Goal: Find specific page/section: Find specific page/section

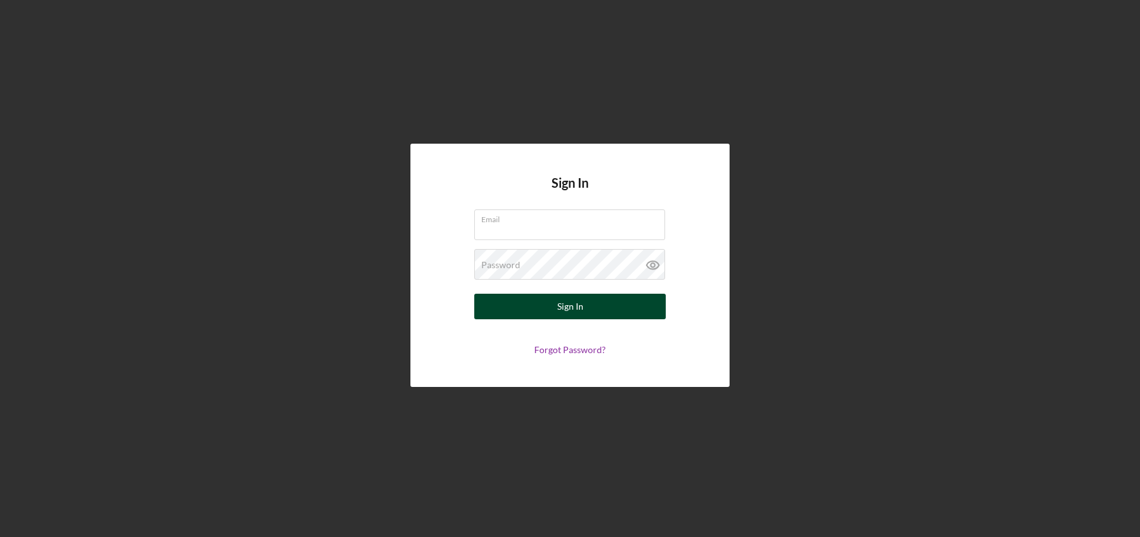
type input "[EMAIL_ADDRESS][DOMAIN_NAME]"
click at [637, 305] on button "Sign In" at bounding box center [570, 307] width 192 height 26
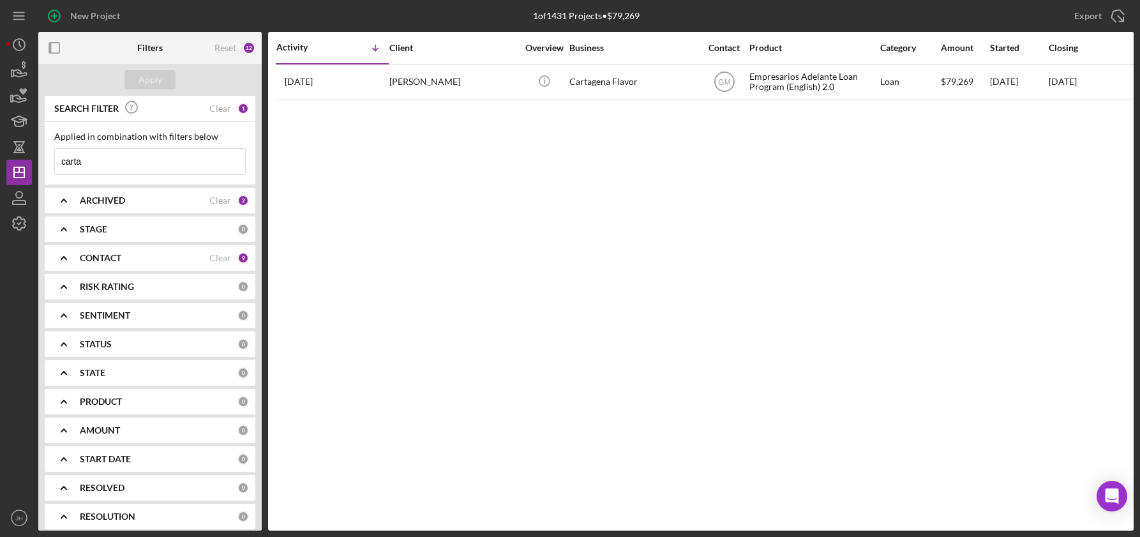
click at [118, 169] on input "carta" at bounding box center [150, 162] width 190 height 26
click at [127, 162] on input at bounding box center [150, 162] width 190 height 26
click at [22, 72] on icon "button" at bounding box center [19, 70] width 32 height 32
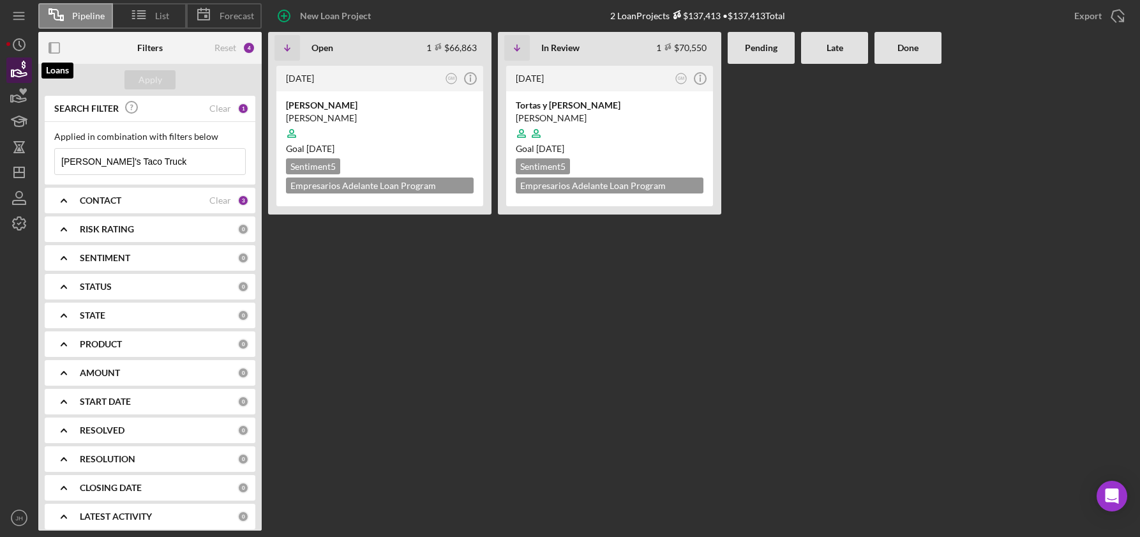
click at [17, 72] on icon "button" at bounding box center [19, 70] width 32 height 32
click at [139, 162] on input "[PERSON_NAME]'s Taco Truck" at bounding box center [150, 162] width 190 height 26
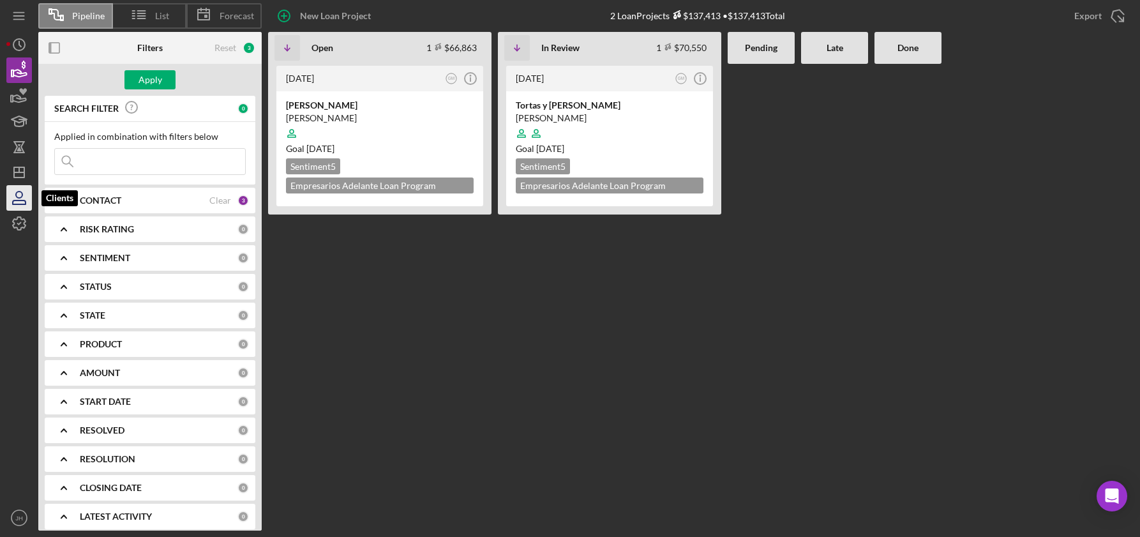
click at [20, 200] on icon "button" at bounding box center [19, 202] width 13 height 4
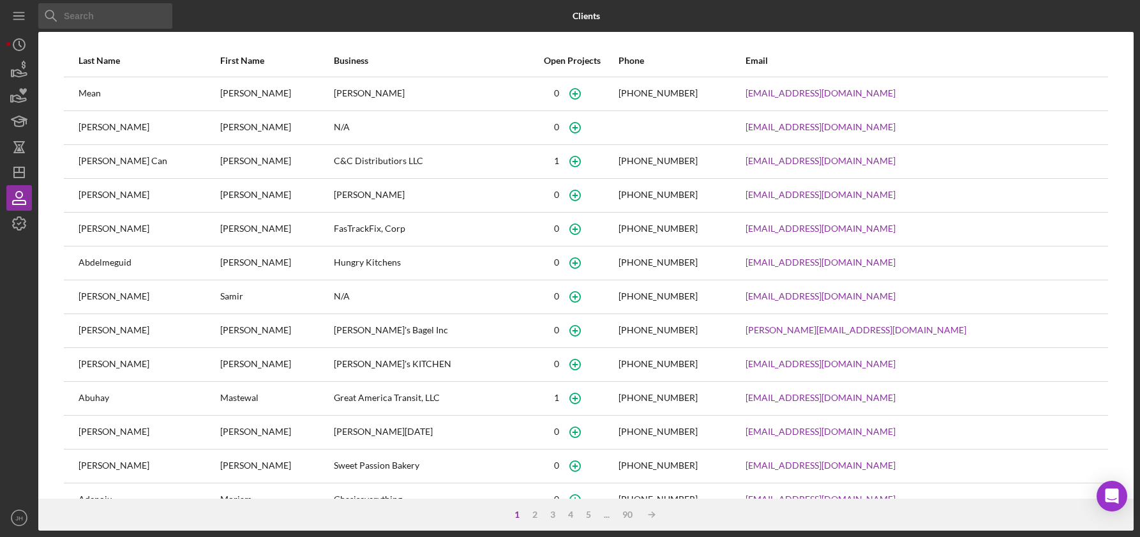
drag, startPoint x: 687, startPoint y: 3, endPoint x: 663, endPoint y: 8, distance: 24.8
click at [686, 3] on div "Clients" at bounding box center [586, 16] width 365 height 32
click at [653, 10] on div "Clients" at bounding box center [586, 16] width 365 height 32
click at [82, 19] on input at bounding box center [105, 16] width 134 height 26
paste input "Great America Transit, LLC"
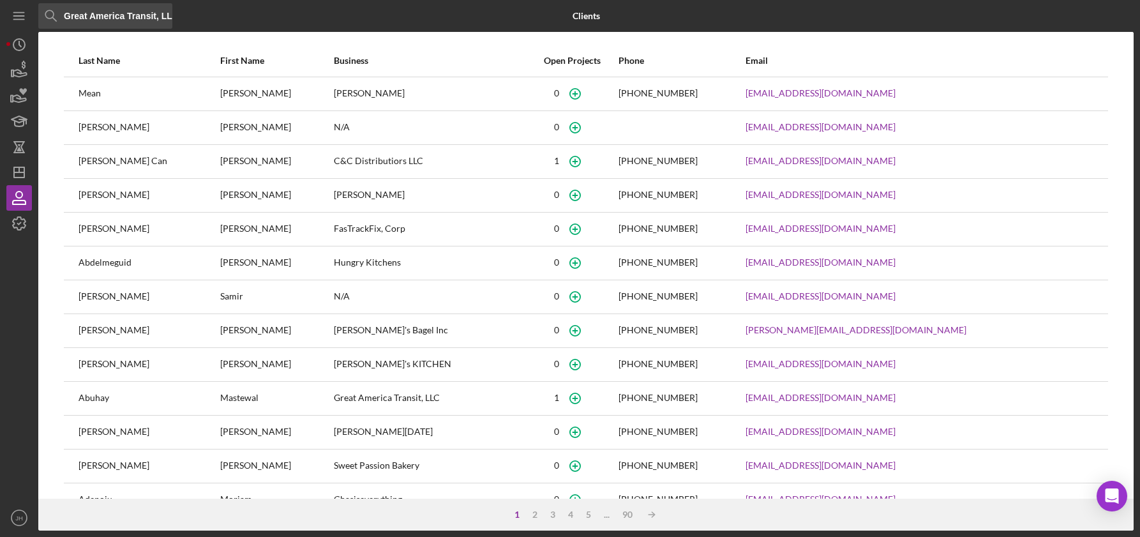
scroll to position [0, 13]
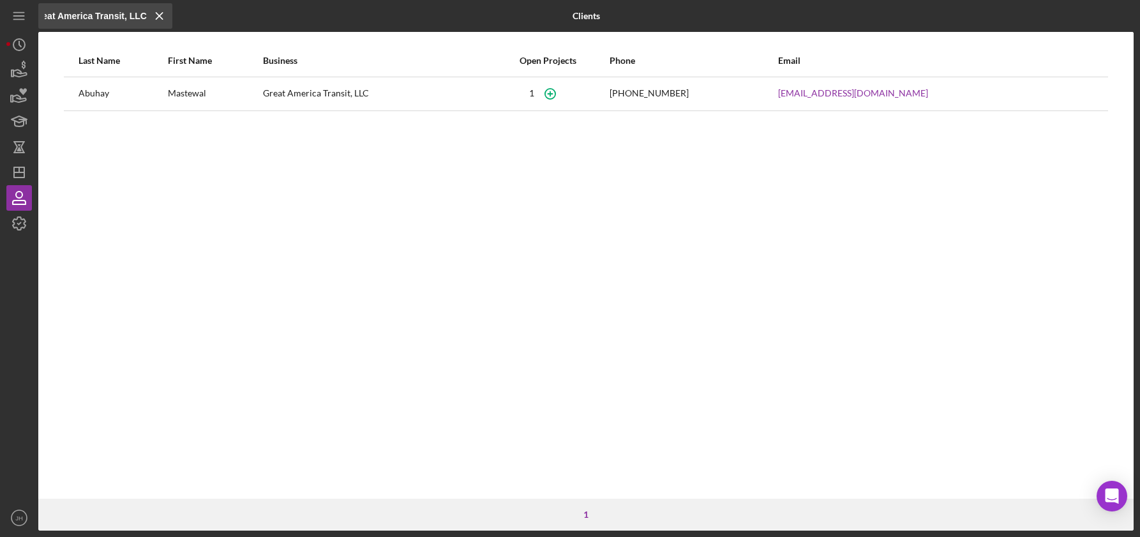
type input "Great America Transit, LLC"
click at [354, 95] on div "Great America Transit, LLC" at bounding box center [374, 94] width 223 height 32
